Goal: Check status

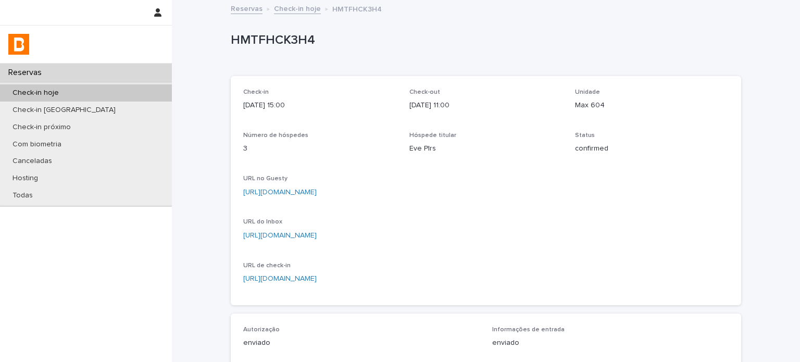
click at [124, 92] on div "Check-in hoje" at bounding box center [86, 92] width 172 height 17
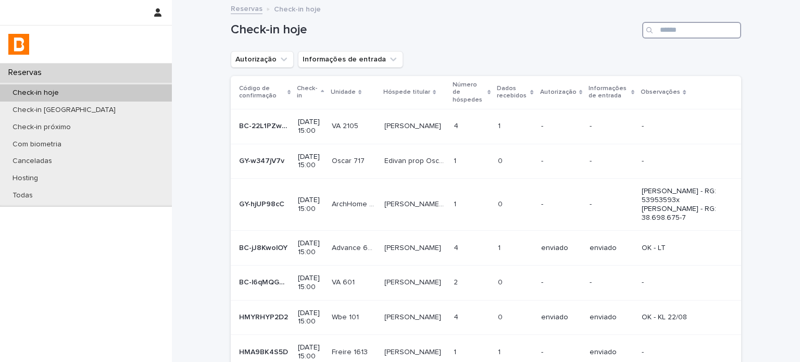
click at [699, 29] on input "Search" at bounding box center [691, 30] width 99 height 17
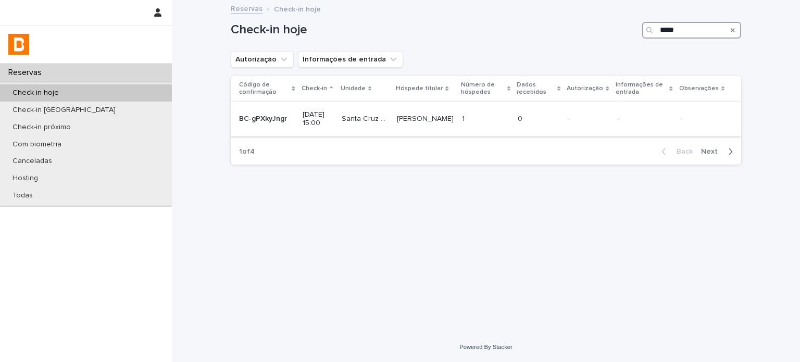
type input "*****"
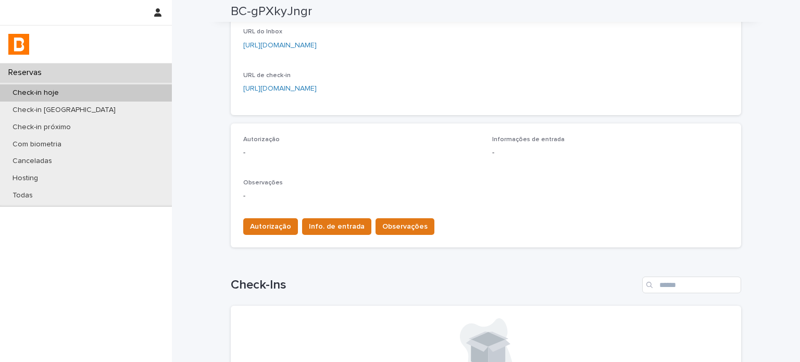
scroll to position [191, 0]
click at [275, 223] on span "Autorização" at bounding box center [270, 226] width 41 height 10
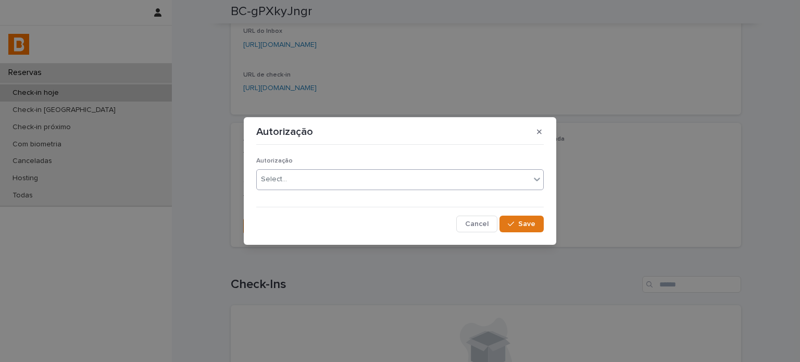
click at [290, 178] on div "Select..." at bounding box center [393, 179] width 273 height 17
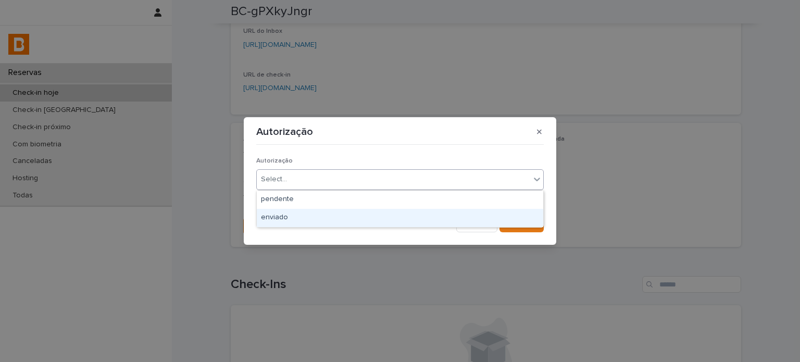
drag, startPoint x: 306, startPoint y: 209, endPoint x: 310, endPoint y: 217, distance: 8.4
click at [305, 209] on div "enviado" at bounding box center [400, 218] width 286 height 18
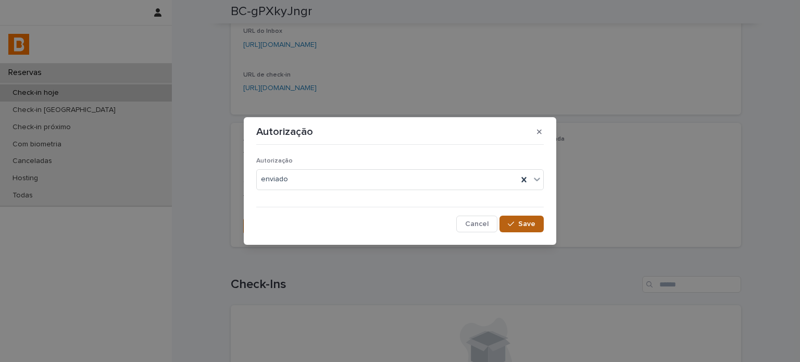
click at [518, 225] on div "button" at bounding box center [513, 223] width 10 height 7
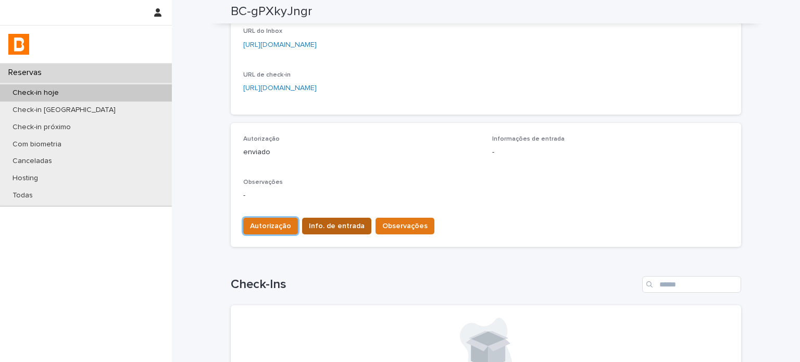
click at [324, 221] on span "Info. de entrada" at bounding box center [337, 226] width 56 height 10
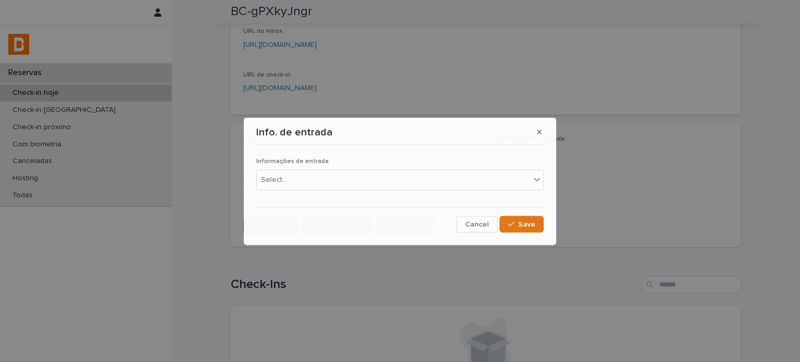
click at [329, 229] on div "Cancel Save" at bounding box center [399, 224] width 287 height 17
click at [320, 181] on div "Select..." at bounding box center [393, 179] width 273 height 17
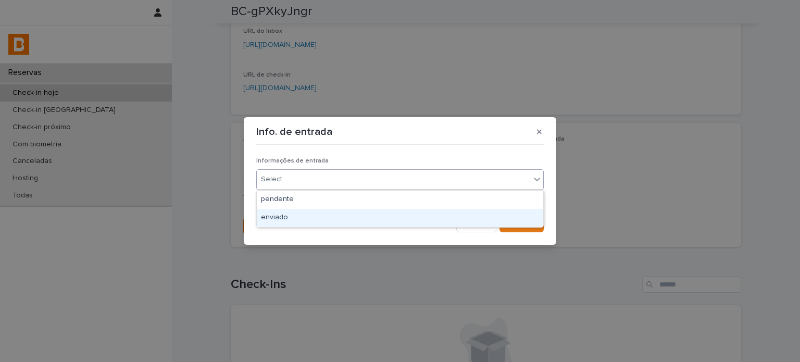
click at [318, 210] on div "enviado" at bounding box center [400, 218] width 286 height 18
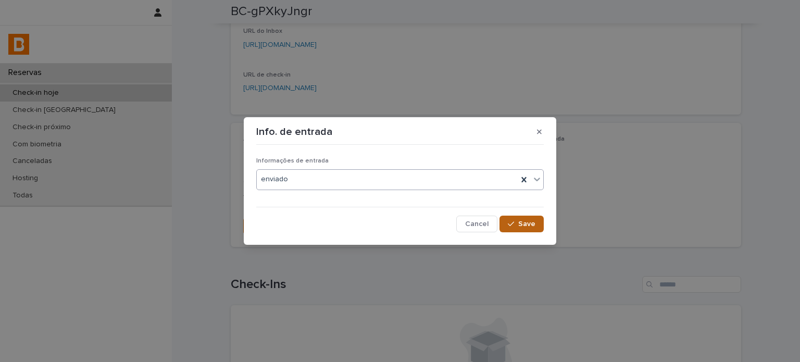
click at [519, 216] on button "Save" at bounding box center [521, 224] width 44 height 17
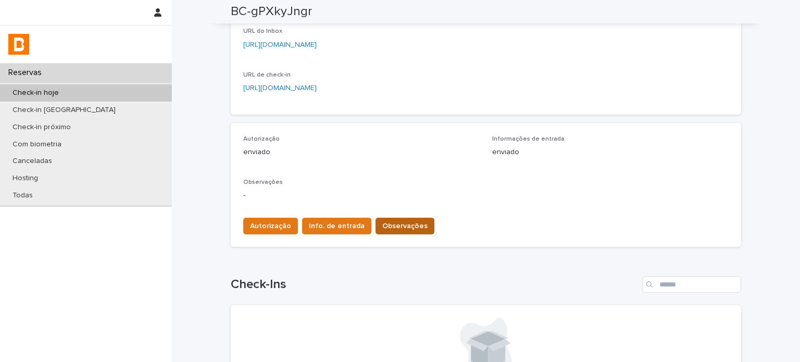
click at [416, 226] on button "Observações" at bounding box center [404, 226] width 59 height 17
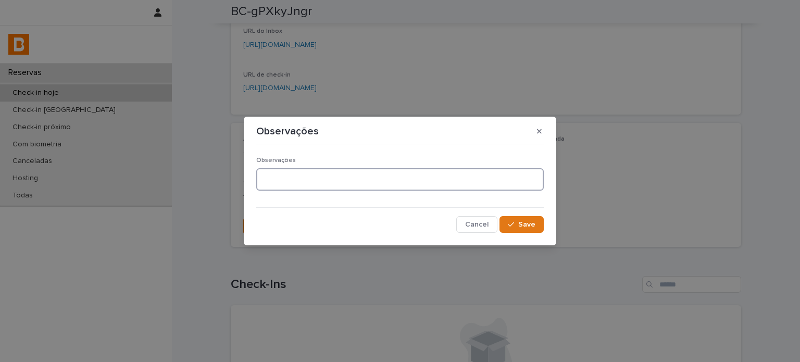
click at [329, 173] on textarea at bounding box center [399, 179] width 287 height 22
type textarea "**********"
